Goal: Task Accomplishment & Management: Manage account settings

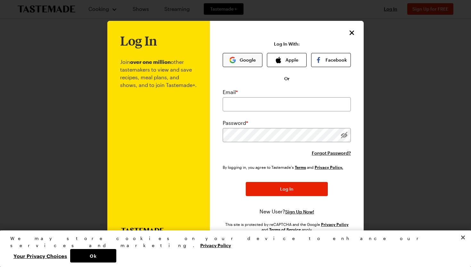
click at [243, 64] on button "Google" at bounding box center [243, 60] width 40 height 14
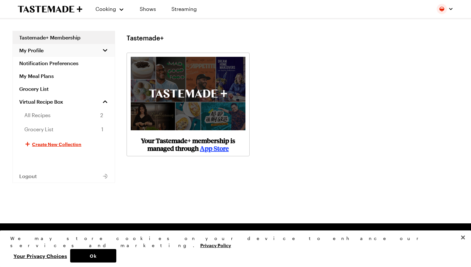
click at [58, 48] on button "My Profile" at bounding box center [64, 50] width 102 height 13
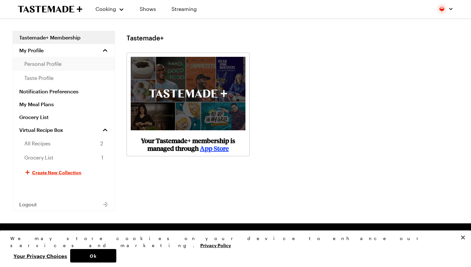
click at [51, 67] on span "personal profile" at bounding box center [42, 64] width 37 height 8
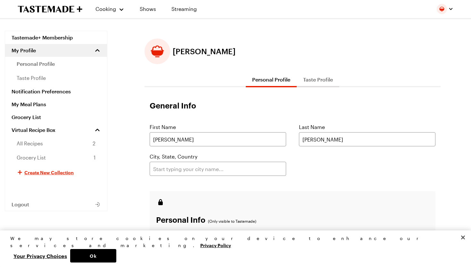
click at [326, 84] on button "Taste Profile" at bounding box center [318, 79] width 43 height 15
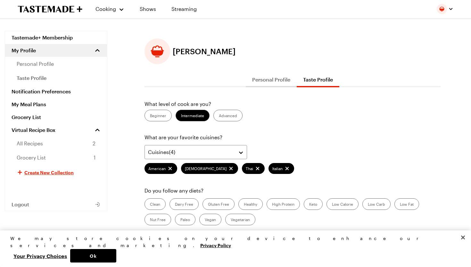
click at [449, 12] on div at bounding box center [445, 9] width 17 height 10
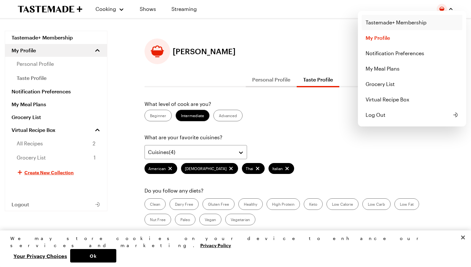
click at [397, 19] on link "Tastemade+ Membership" at bounding box center [412, 22] width 101 height 15
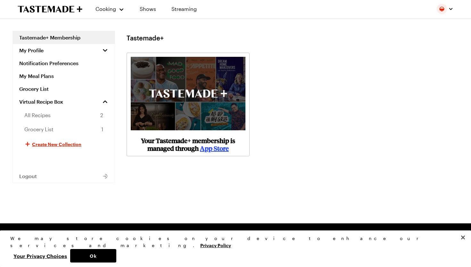
click at [220, 149] on link "App Store" at bounding box center [214, 148] width 29 height 9
